Goal: Task Accomplishment & Management: Use online tool/utility

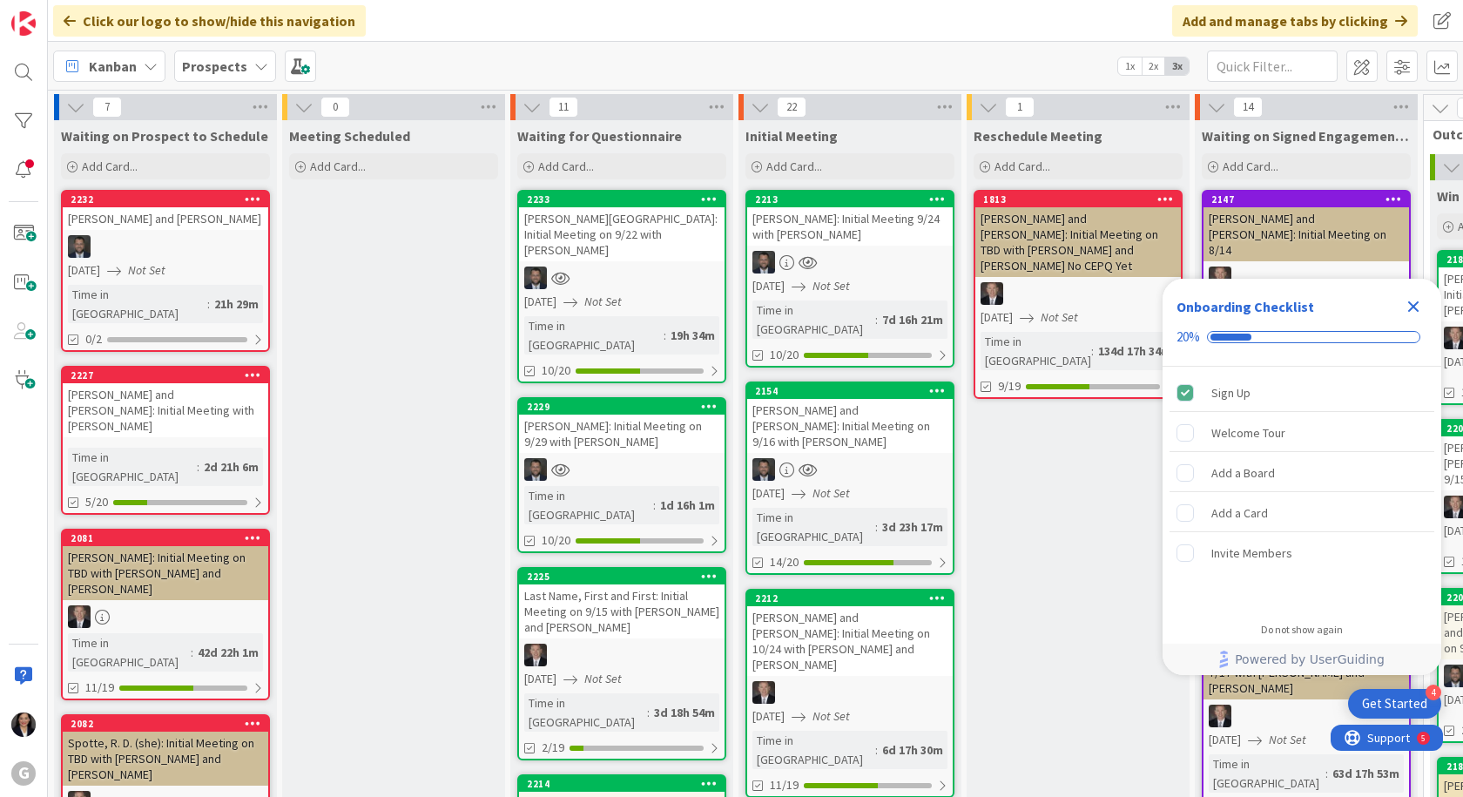
click at [1413, 310] on icon "Close Checklist" at bounding box center [1412, 306] width 21 height 21
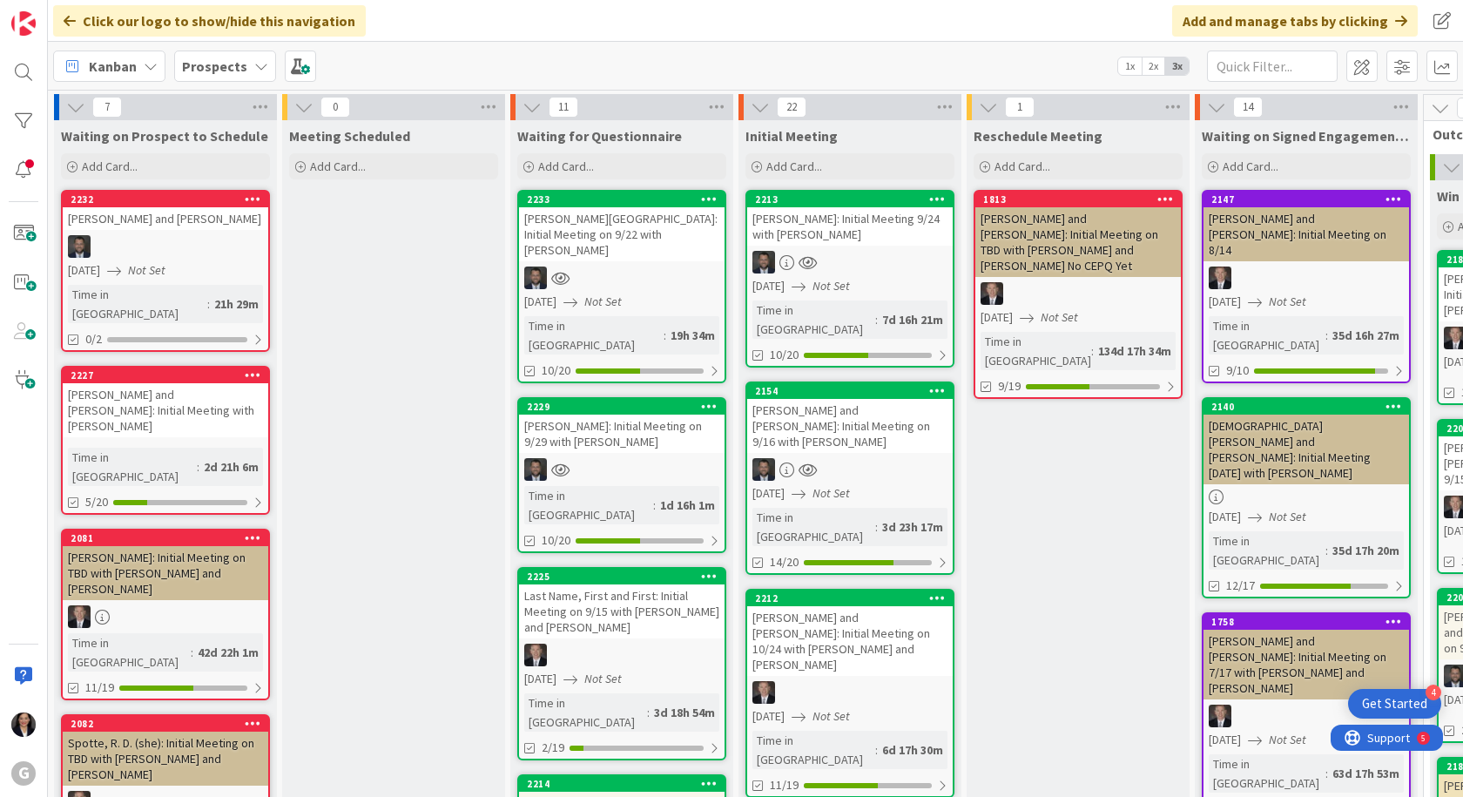
click at [211, 65] on b "Prospects" at bounding box center [214, 65] width 65 height 17
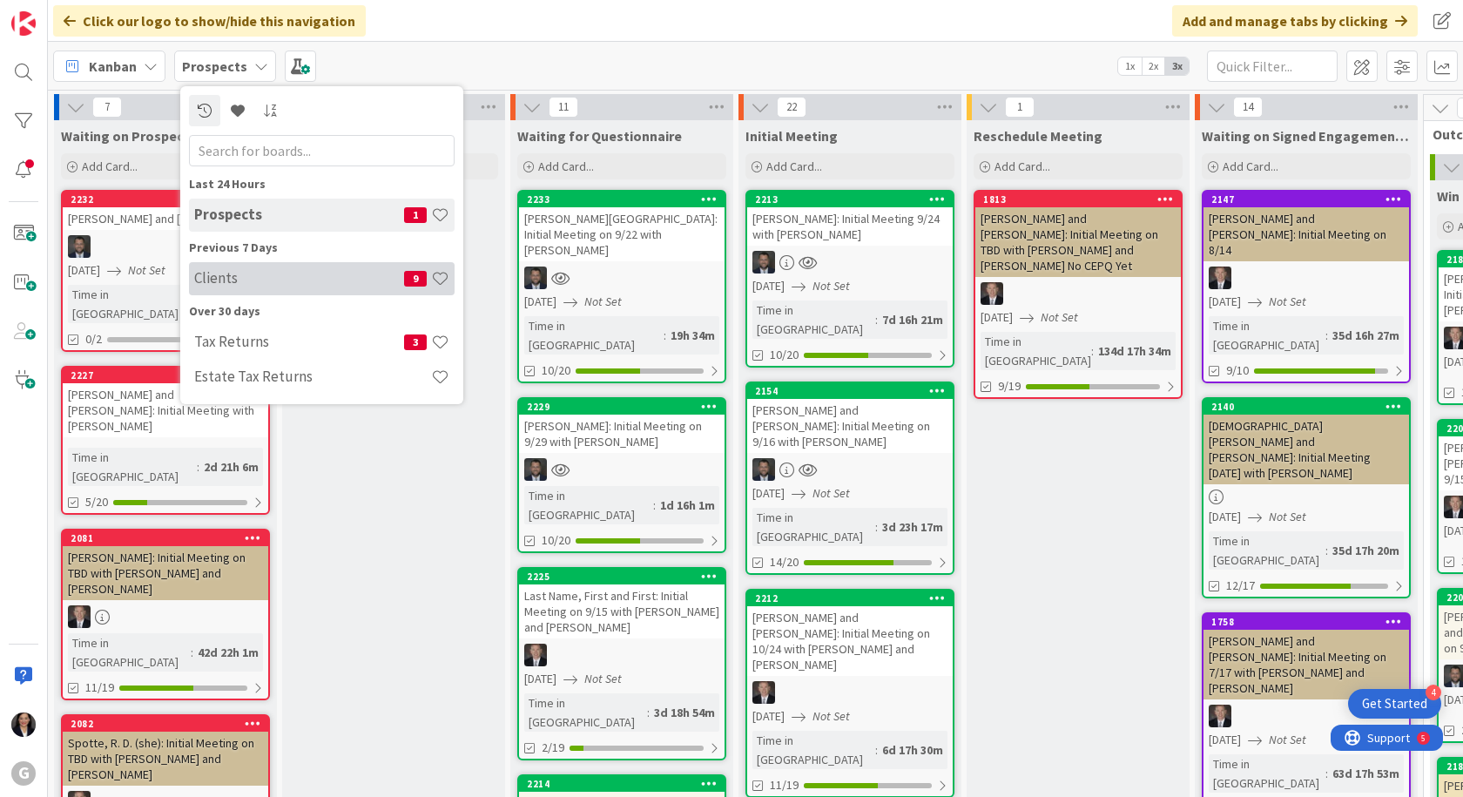
click at [232, 272] on h4 "Clients" at bounding box center [299, 277] width 210 height 17
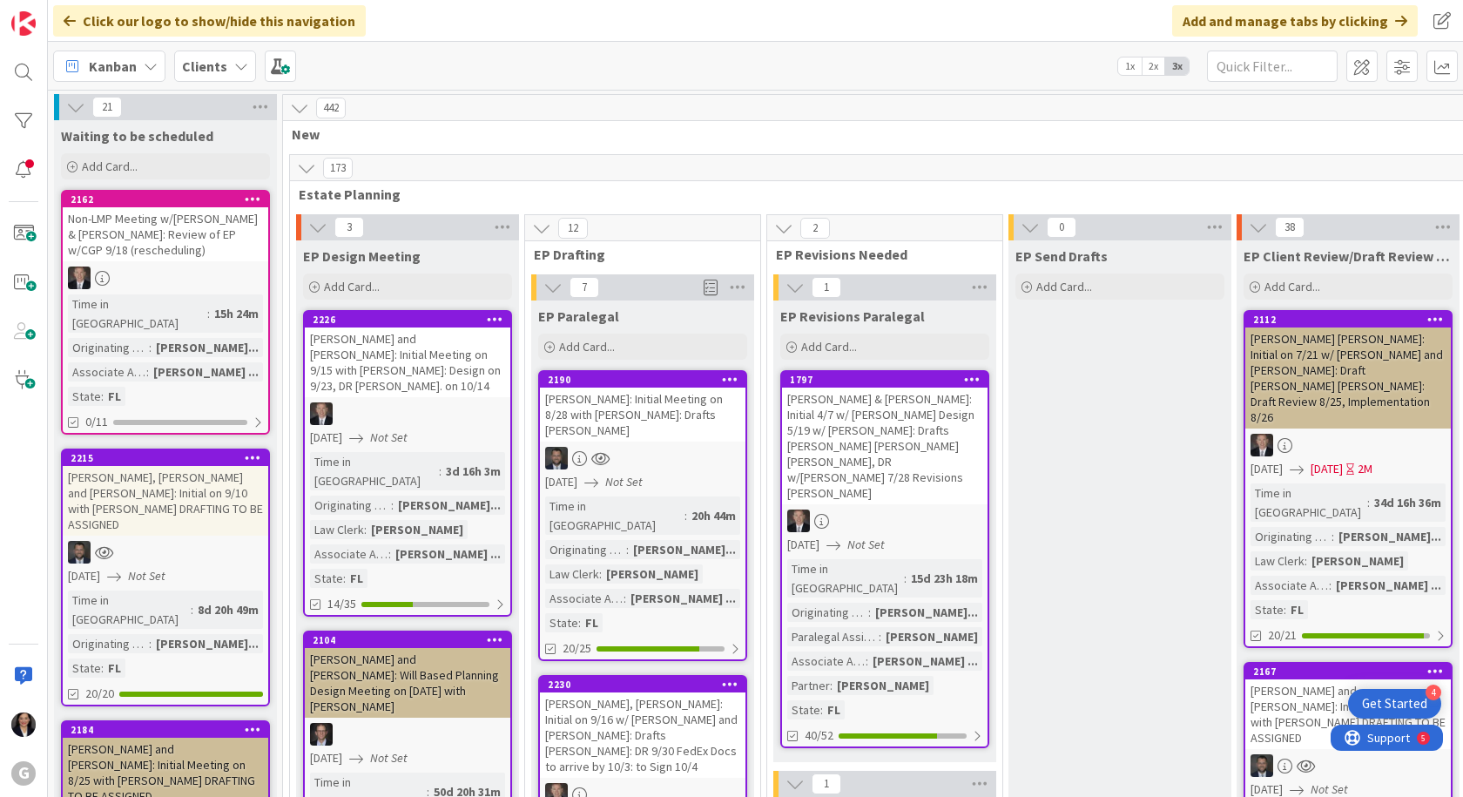
click at [97, 64] on span "Kanban" at bounding box center [113, 66] width 48 height 21
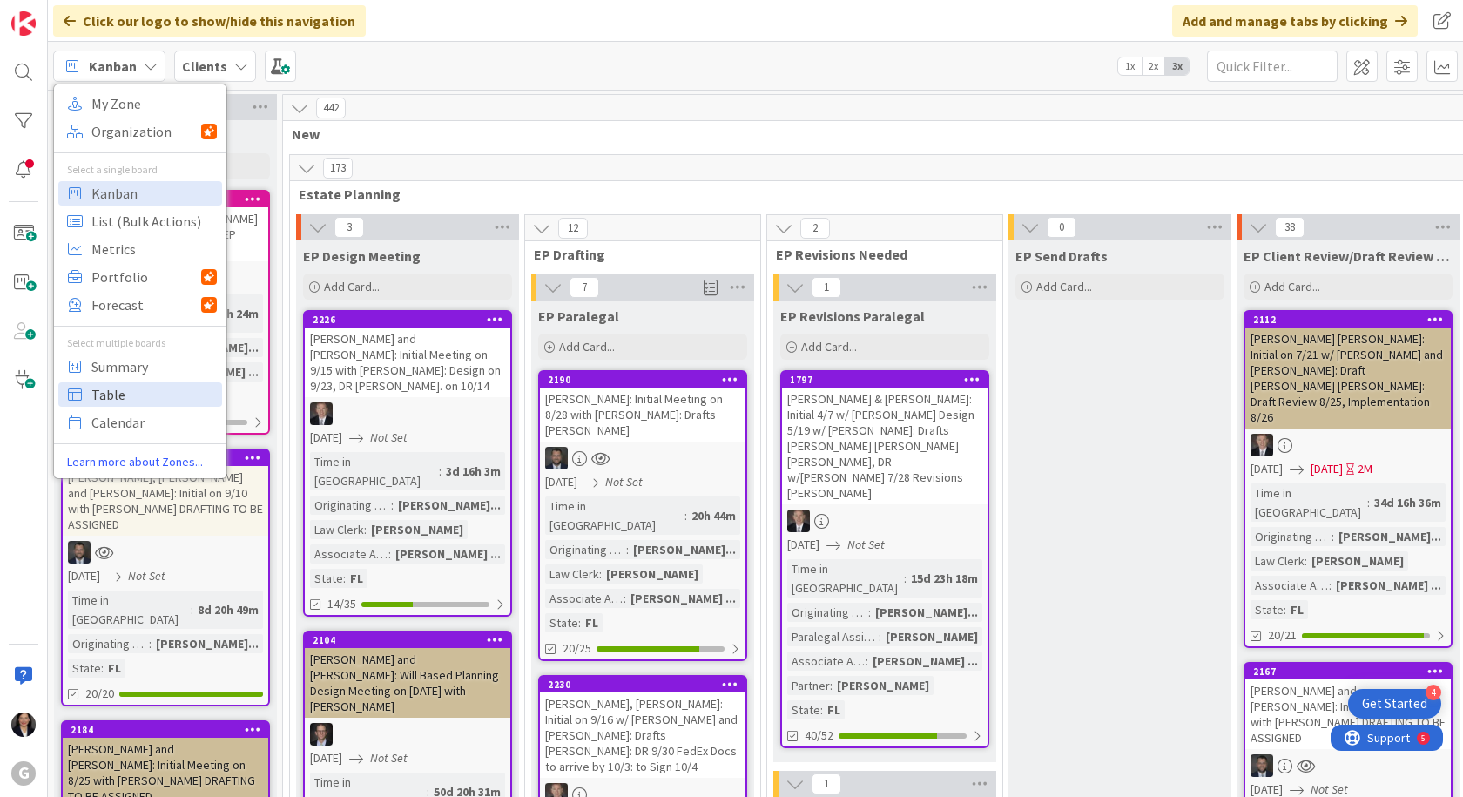
click at [134, 389] on span "Table" at bounding box center [153, 394] width 125 height 26
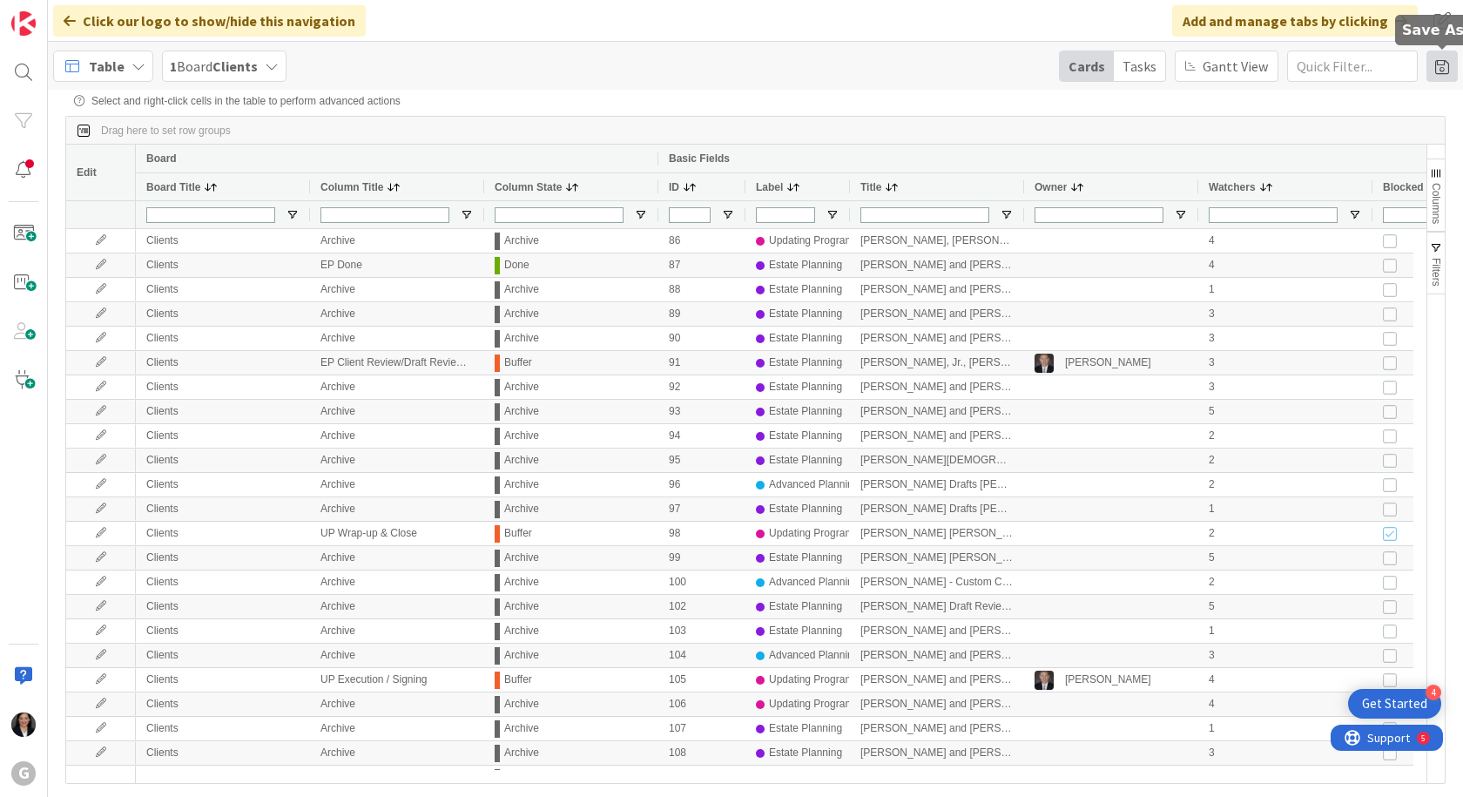
click at [1444, 65] on span at bounding box center [1441, 65] width 31 height 31
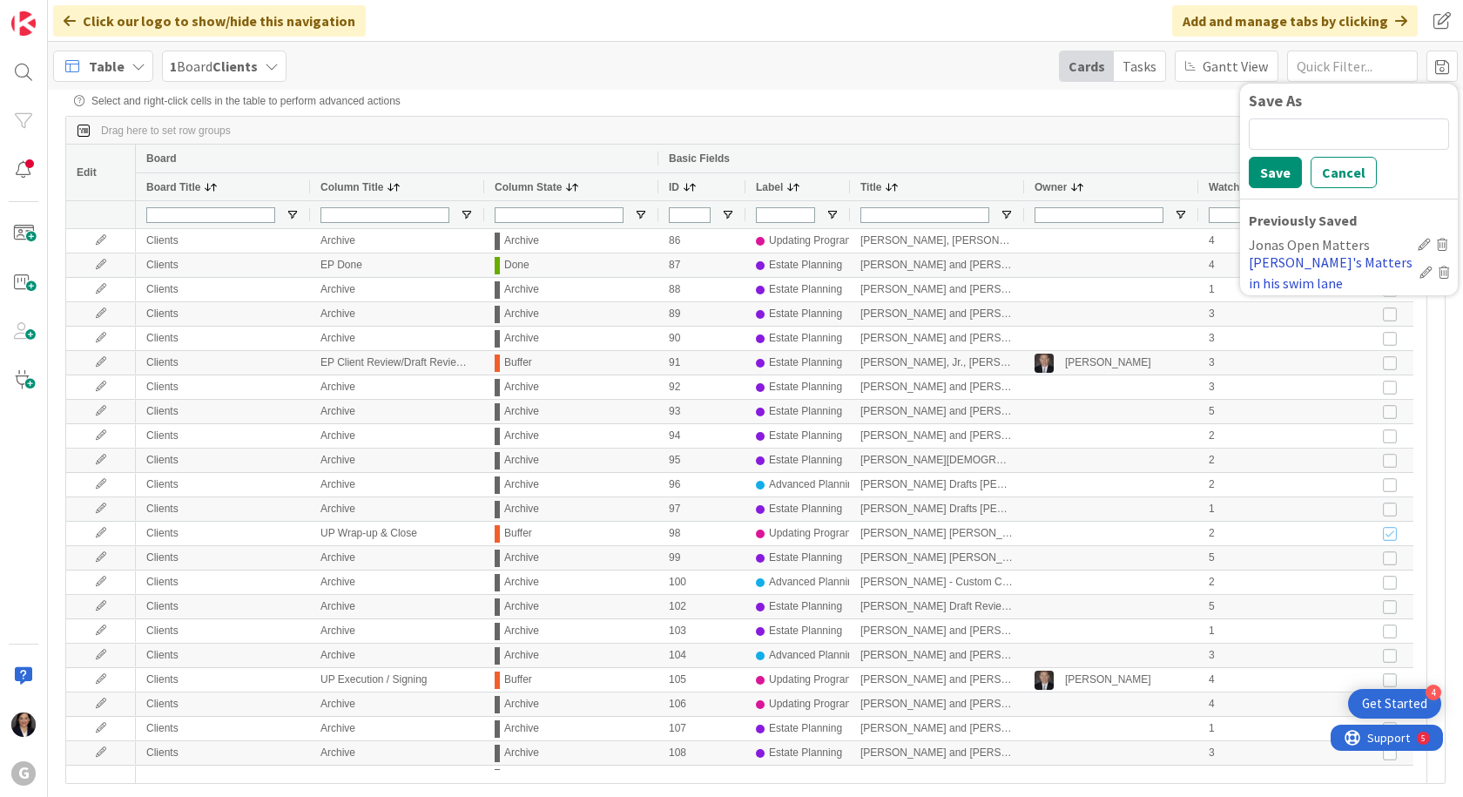
click at [1336, 258] on div "[PERSON_NAME]'s Matters in his swim lane" at bounding box center [1330, 273] width 164 height 42
type input "[PERSON_NAME]/[PERSON_NAME]"
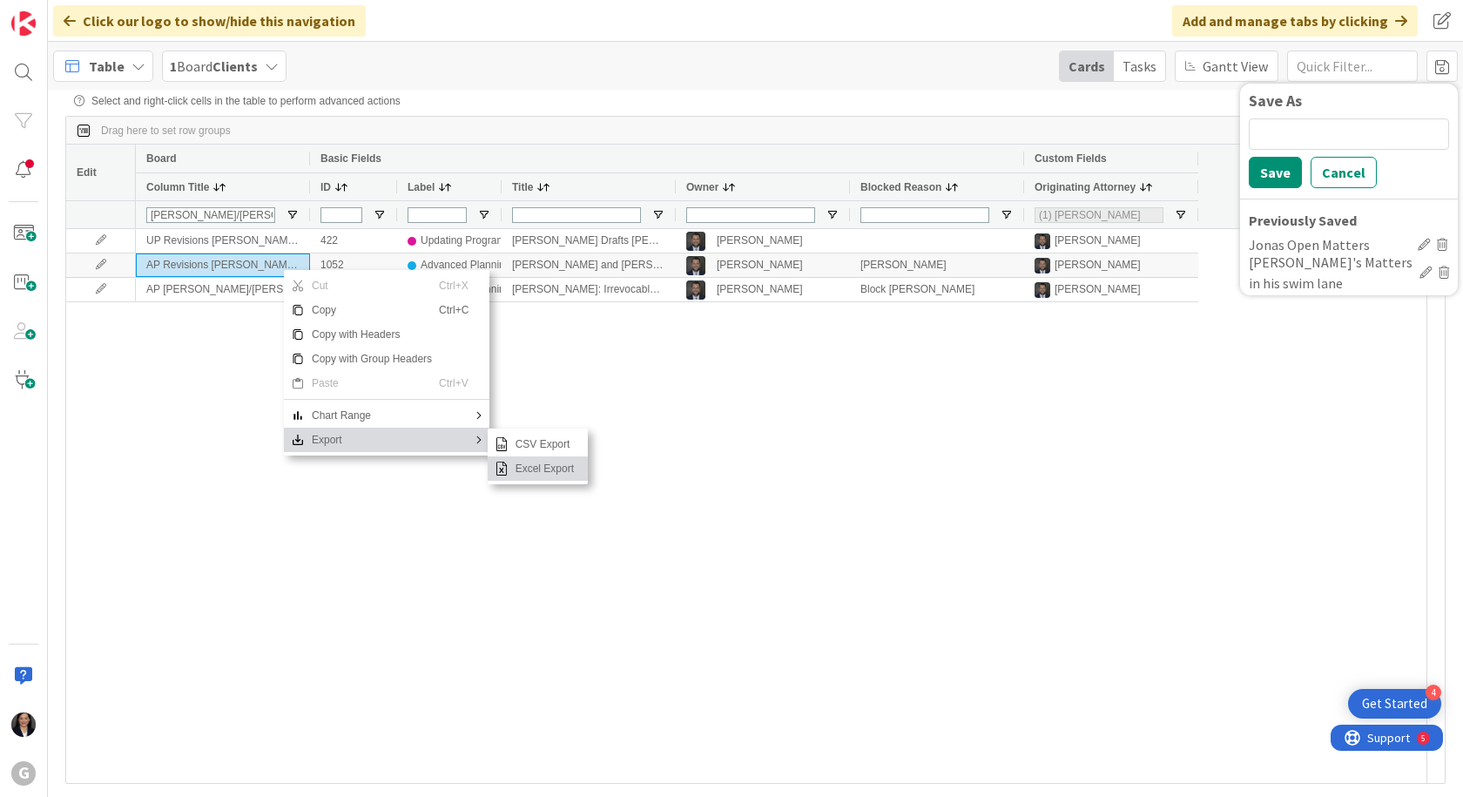
click at [513, 478] on span "Excel Export" at bounding box center [544, 468] width 72 height 24
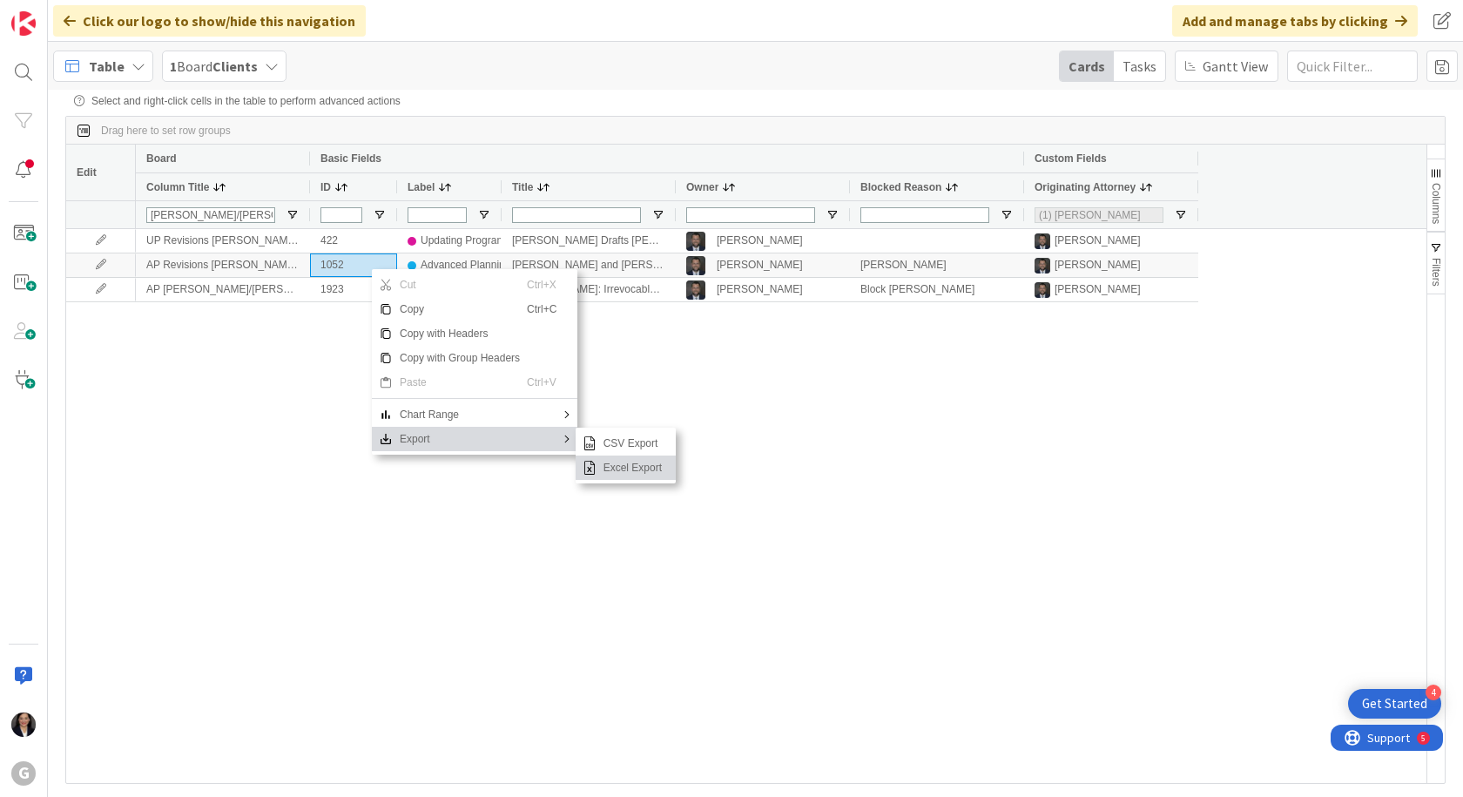
click at [609, 468] on span "Excel Export" at bounding box center [632, 467] width 72 height 24
